Goal: Transaction & Acquisition: Purchase product/service

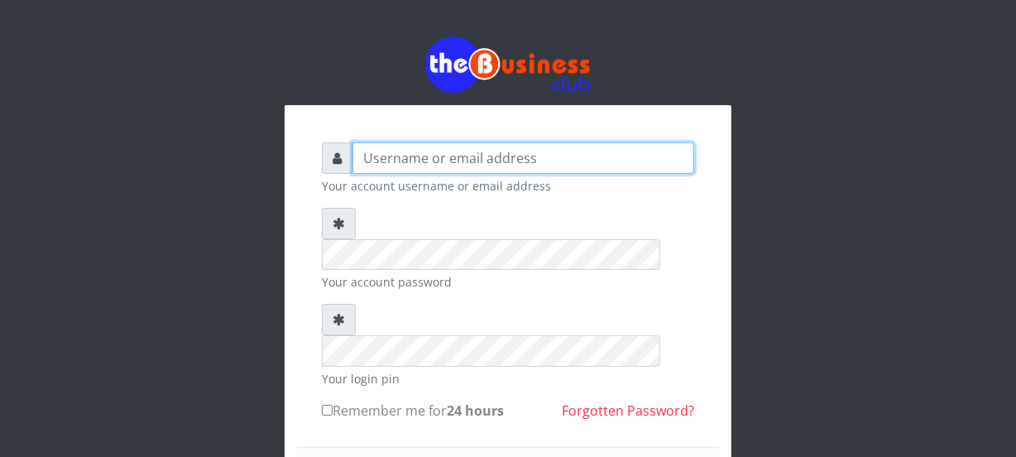
type input "Nacybaby"
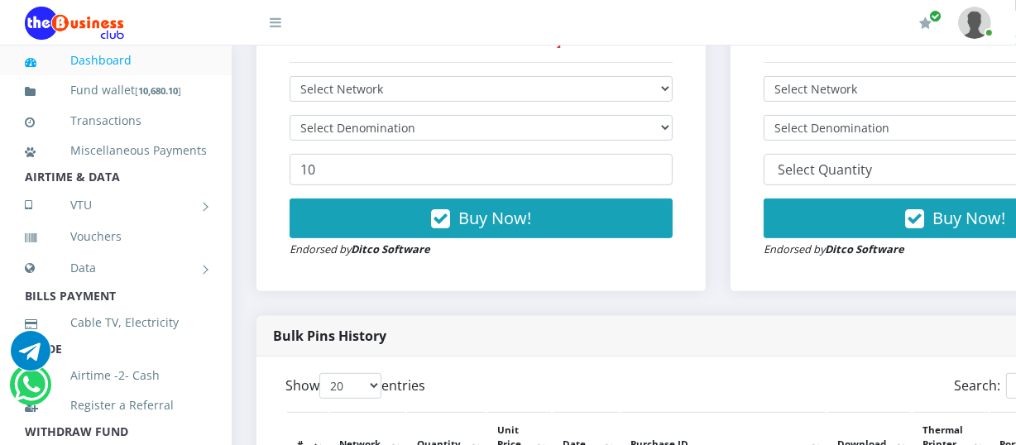
scroll to position [512, 0]
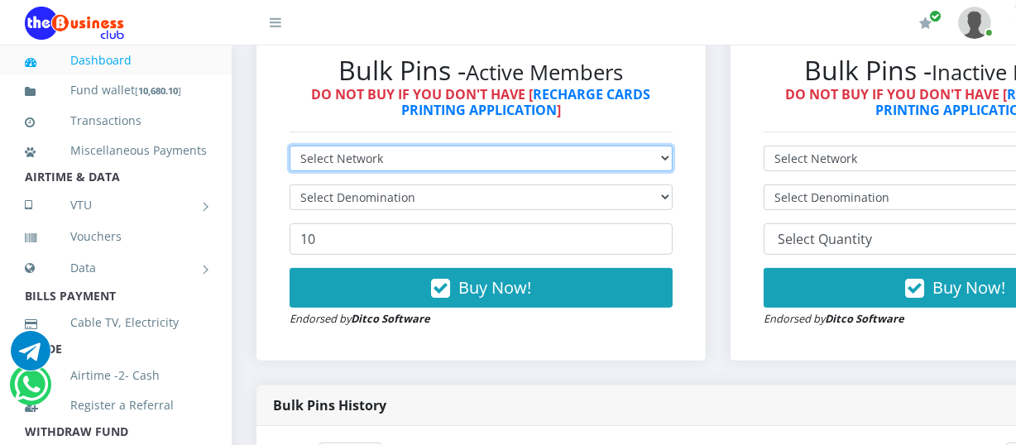
click at [673, 161] on select "Select Network MTN Globacom 9Mobile Airtel" at bounding box center [481, 159] width 383 height 26
select select "Glo"
click at [290, 148] on select "Select Network MTN Globacom 9Mobile Airtel" at bounding box center [481, 159] width 383 height 26
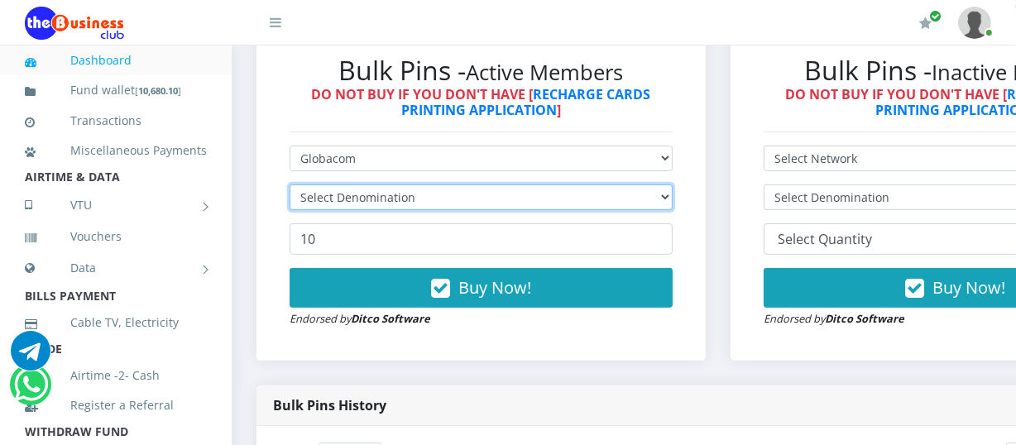
click at [673, 201] on select "Select Denomination" at bounding box center [481, 198] width 383 height 26
select select "482.25-500"
click at [290, 187] on select "Select Denomination Glo NGN100 - ₦96.45 Glo NGN200 - ₦192.90 Glo NGN500 - ₦482.…" at bounding box center [481, 198] width 383 height 26
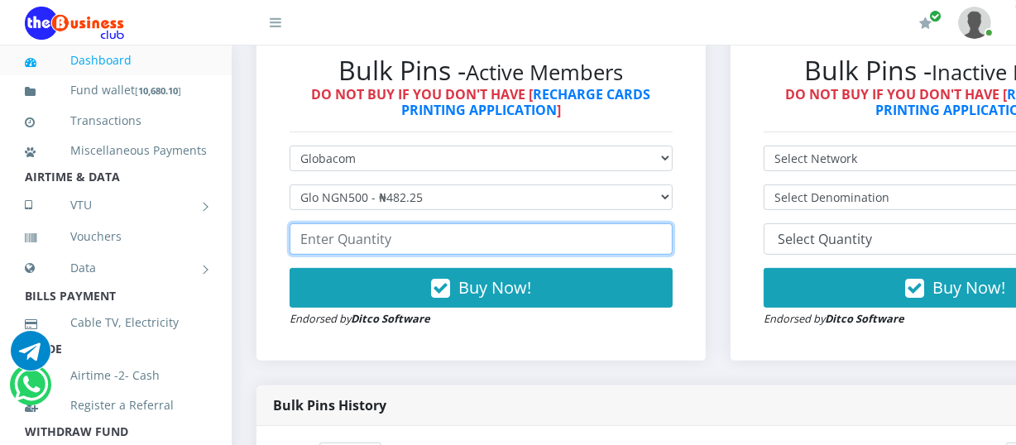
drag, startPoint x: 298, startPoint y: 243, endPoint x: 305, endPoint y: 250, distance: 9.4
click at [298, 248] on input "number" at bounding box center [481, 238] width 383 height 31
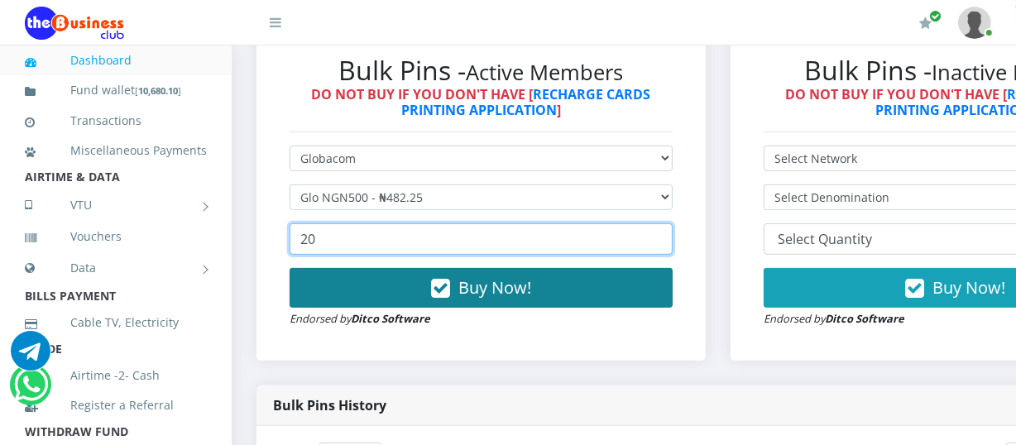
type input "20"
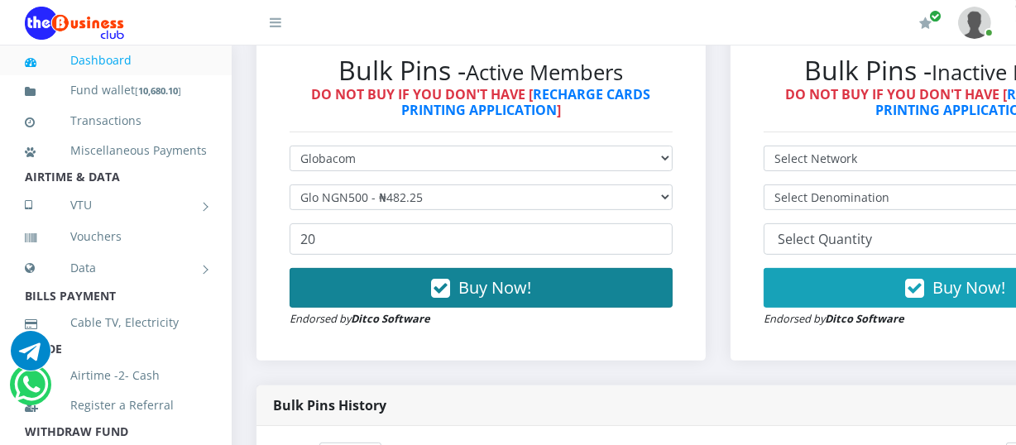
click at [473, 291] on span "Buy Now!" at bounding box center [495, 287] width 73 height 22
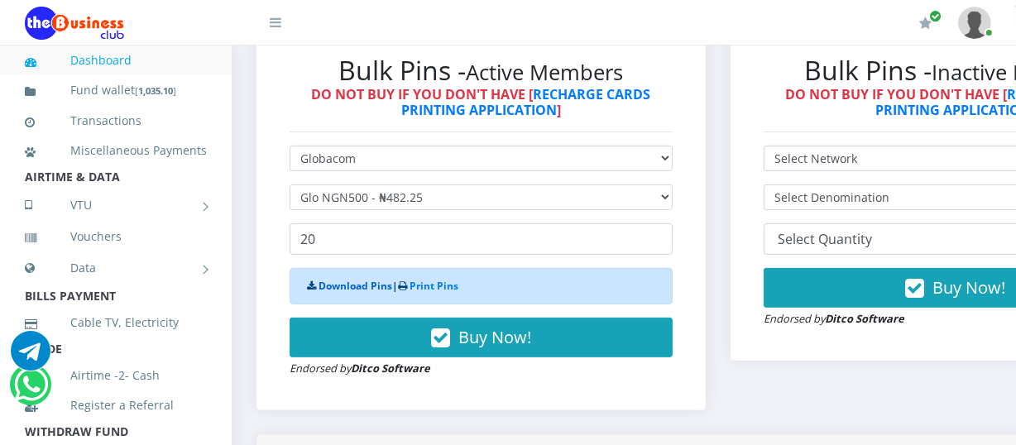
click at [351, 292] on link "Download Pins" at bounding box center [356, 286] width 74 height 14
click at [152, 59] on link "Dashboard" at bounding box center [116, 60] width 182 height 38
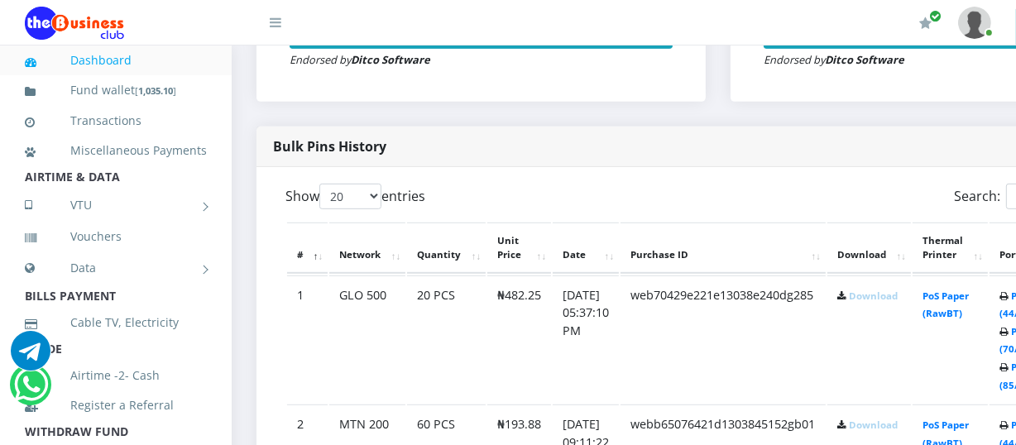
scroll to position [786, 0]
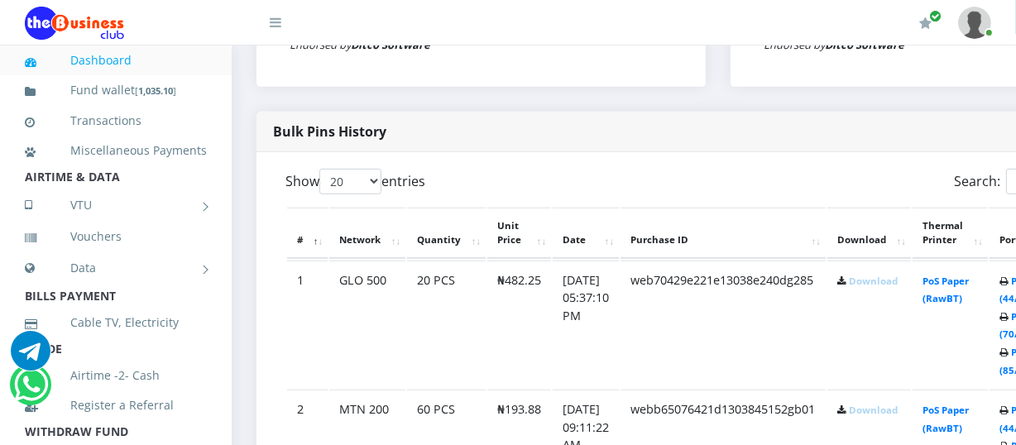
click at [884, 284] on link "Download" at bounding box center [873, 281] width 49 height 12
